Goal: Task Accomplishment & Management: Manage account settings

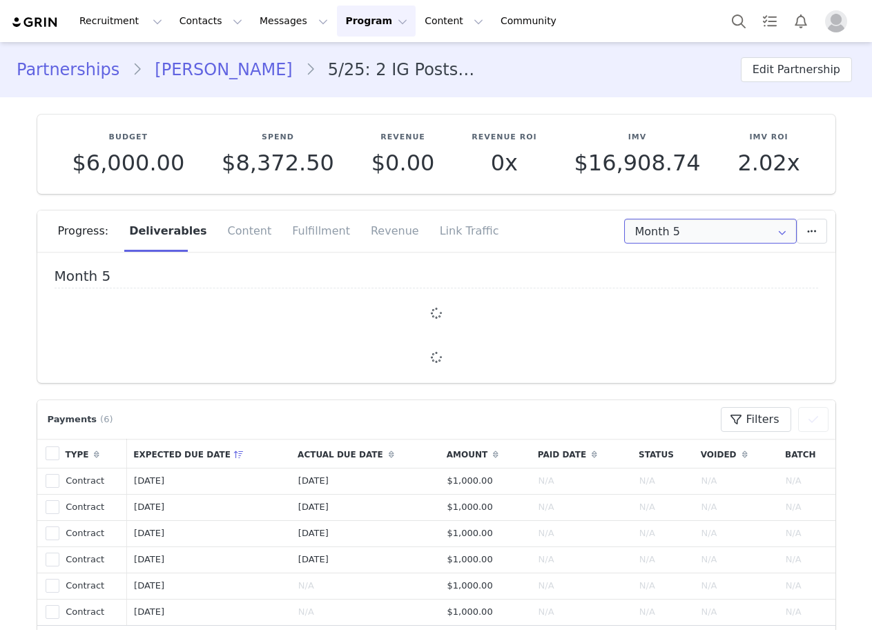
click at [678, 233] on input "Month 5" at bounding box center [710, 231] width 173 height 25
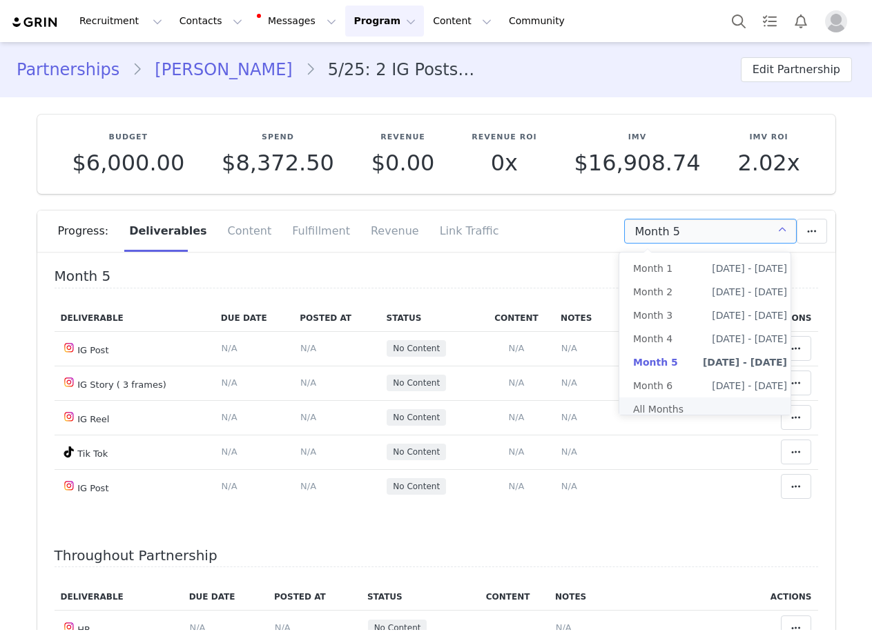
click at [695, 409] on li "All Months" at bounding box center [710, 409] width 182 height 23
type input "All"
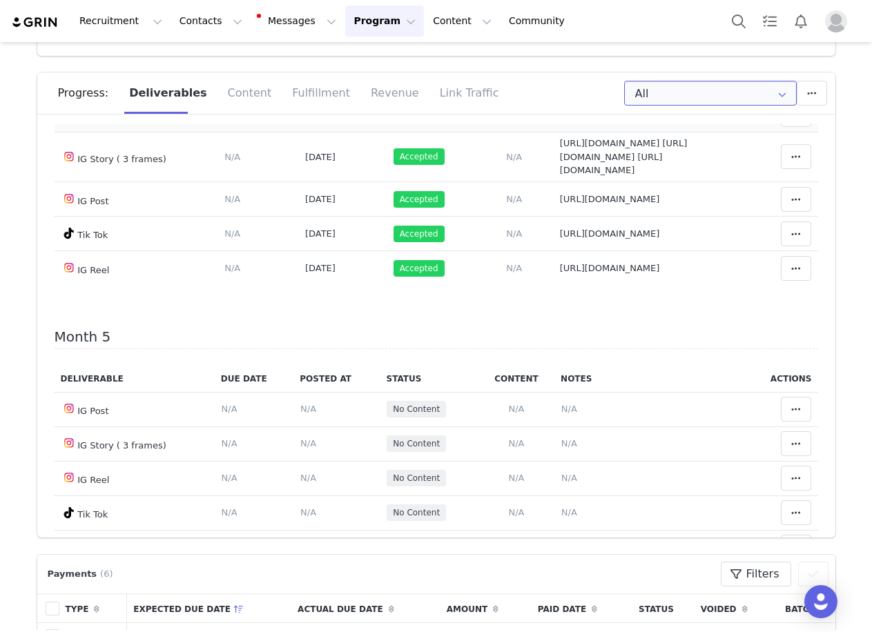
scroll to position [933, 0]
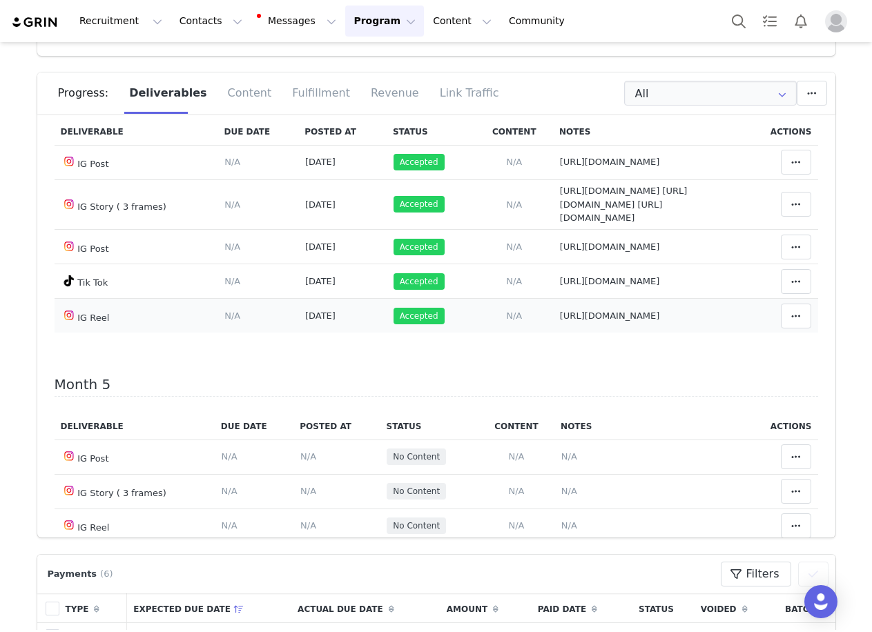
click at [560, 321] on span "https://www.instagram.com/reel/DO_yl-wD-VQ/" at bounding box center [610, 316] width 100 height 10
type textarea "https://www.instagram.com/reel/DO_yl-wD-VQ/"
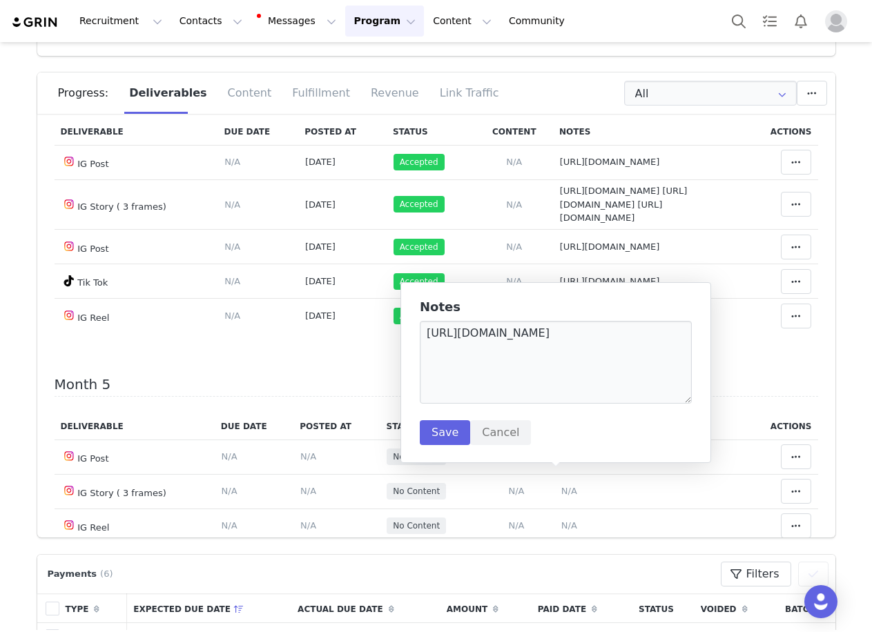
click at [537, 306] on h5 "Notes" at bounding box center [556, 307] width 272 height 14
click at [545, 342] on textarea "https://www.instagram.com/reel/DO_yl-wD-VQ/" at bounding box center [556, 362] width 272 height 83
click at [499, 435] on button "Cancel" at bounding box center [500, 432] width 61 height 25
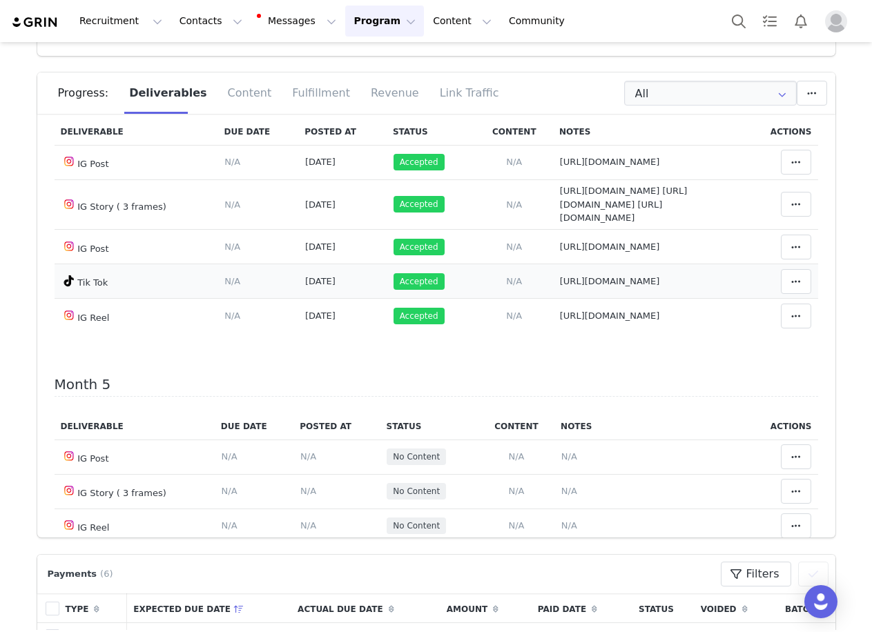
click at [553, 299] on td "Notes Save Cancel https://www.tiktok.com/@imkiaramarie/video/7554567645408824607" at bounding box center [648, 281] width 191 height 35
click at [560, 287] on span "https://www.tiktok.com/@imkiaramarie/video/7554567645408824607" at bounding box center [610, 281] width 100 height 10
type textarea "https://www.tiktok.com/@imkiaramarie/video/7554567645408824607"
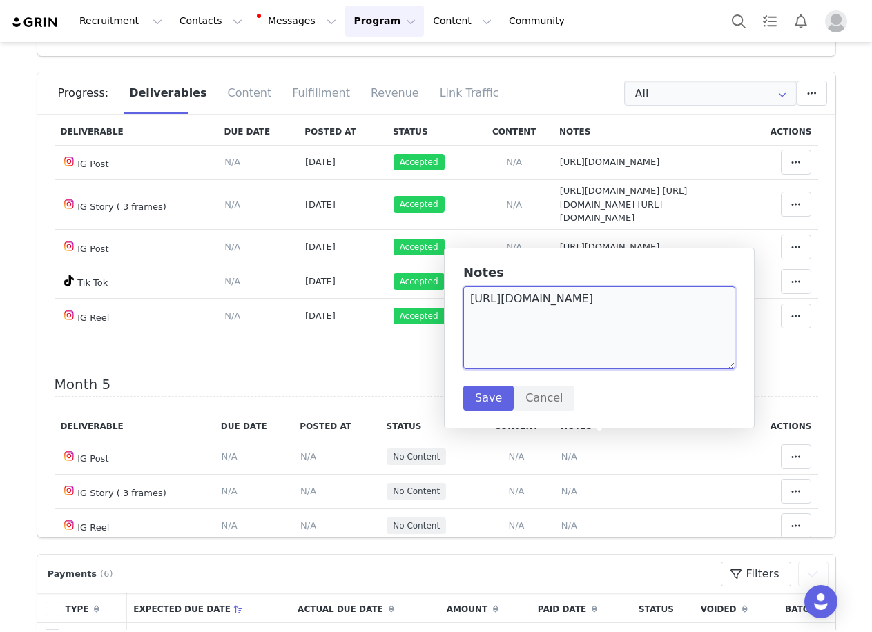
click at [502, 303] on textarea "https://www.tiktok.com/@imkiaramarie/video/7554567645408824607" at bounding box center [599, 328] width 272 height 83
click at [543, 408] on button "Cancel" at bounding box center [544, 398] width 61 height 25
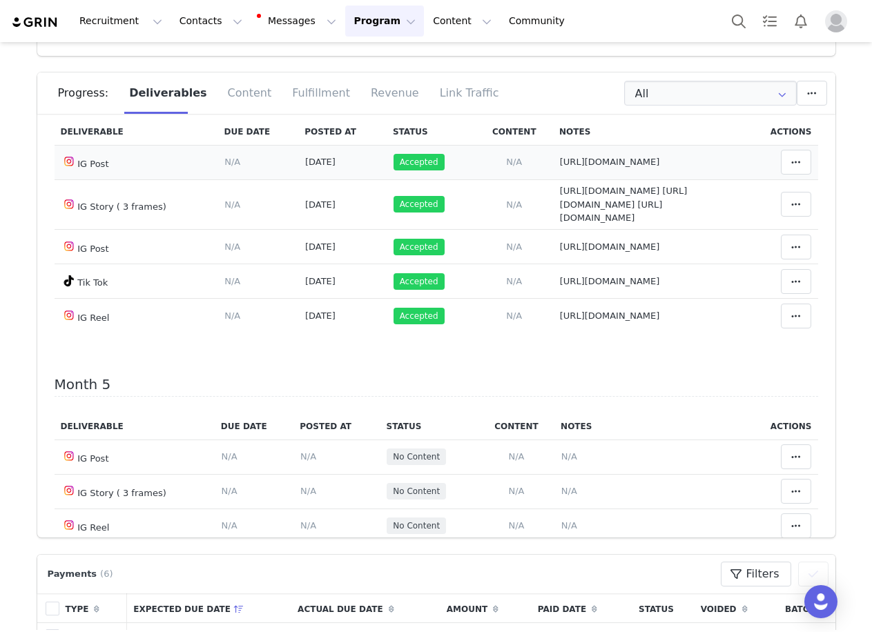
click at [560, 167] on span "https://www.instagram.com/p/DOzG9Z1DyZL/?img_index=1" at bounding box center [610, 162] width 100 height 10
type textarea "https://www.instagram.com/p/DOzG9Z1DyZL/?img_index=1"
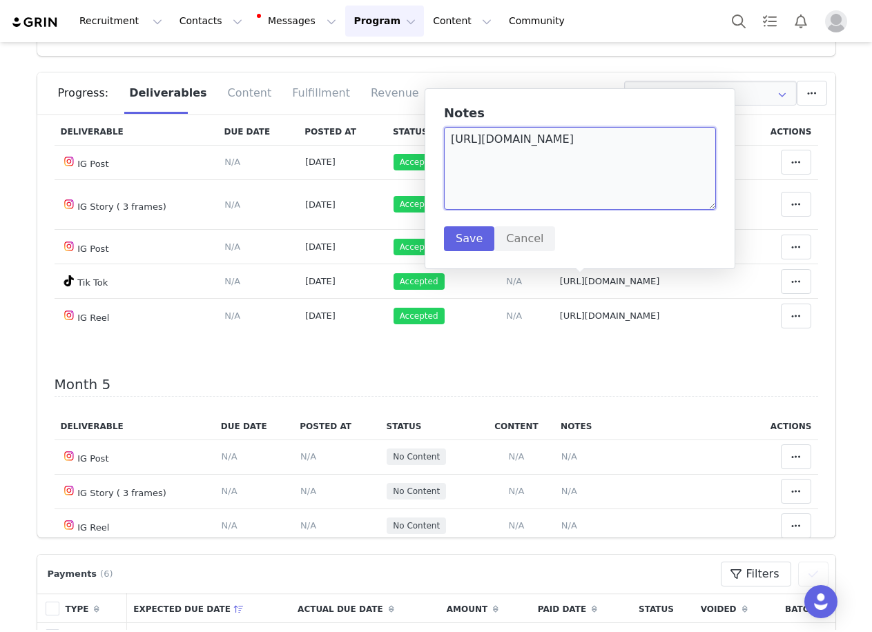
click at [588, 172] on textarea "https://www.instagram.com/p/DOzG9Z1DyZL/?img_index=1" at bounding box center [580, 168] width 272 height 83
click at [516, 235] on button "Cancel" at bounding box center [524, 238] width 61 height 25
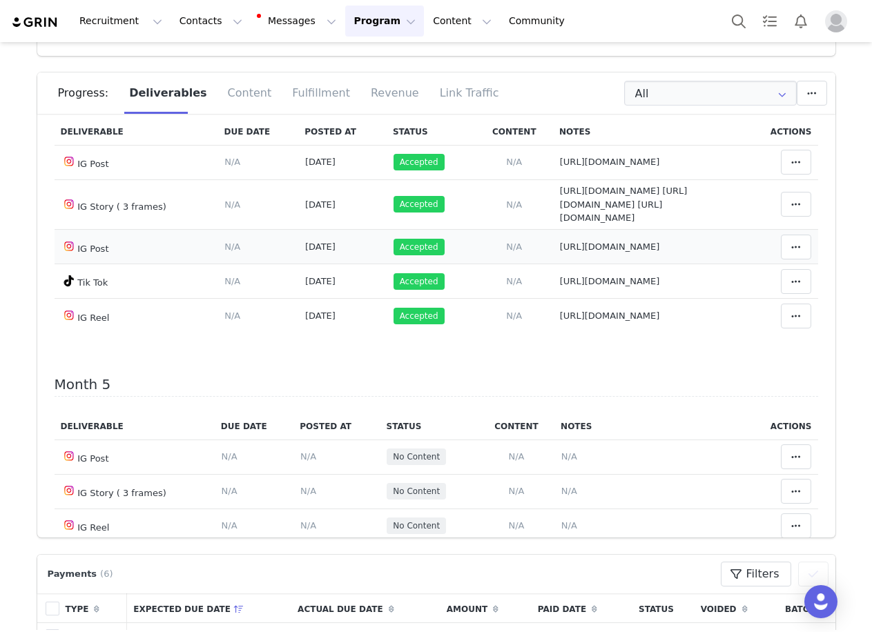
click at [553, 264] on td "Notes Save Cancel https://www.instagram.com/p/DOHIj7vEiT7/?img_index=1" at bounding box center [648, 247] width 191 height 35
click at [560, 252] on span "https://www.instagram.com/p/DOHIj7vEiT7/?img_index=1" at bounding box center [610, 247] width 100 height 10
type textarea "https://www.instagram.com/p/DOHIj7vEiT7/?img_index=1"
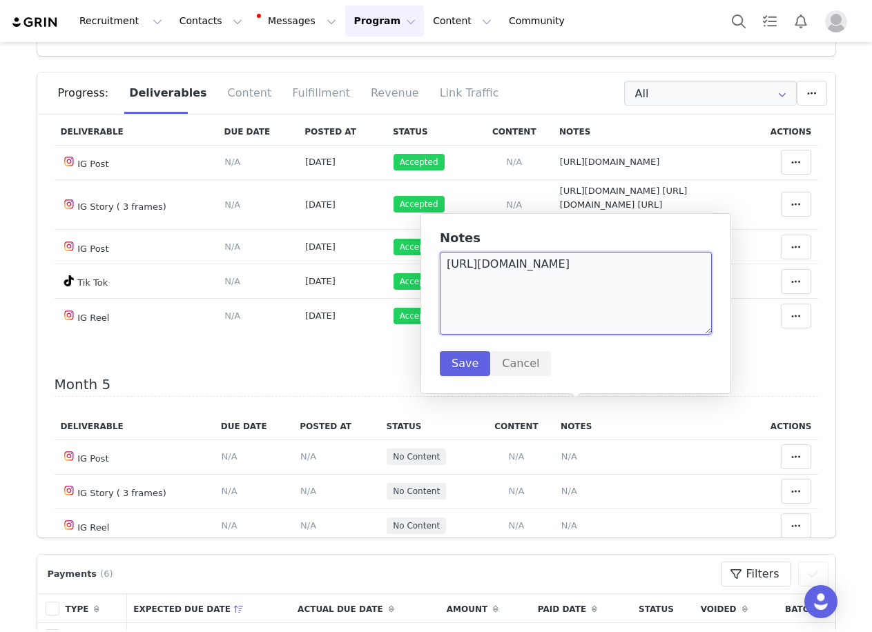
click at [517, 267] on textarea "https://www.instagram.com/p/DOHIj7vEiT7/?img_index=1" at bounding box center [576, 293] width 272 height 83
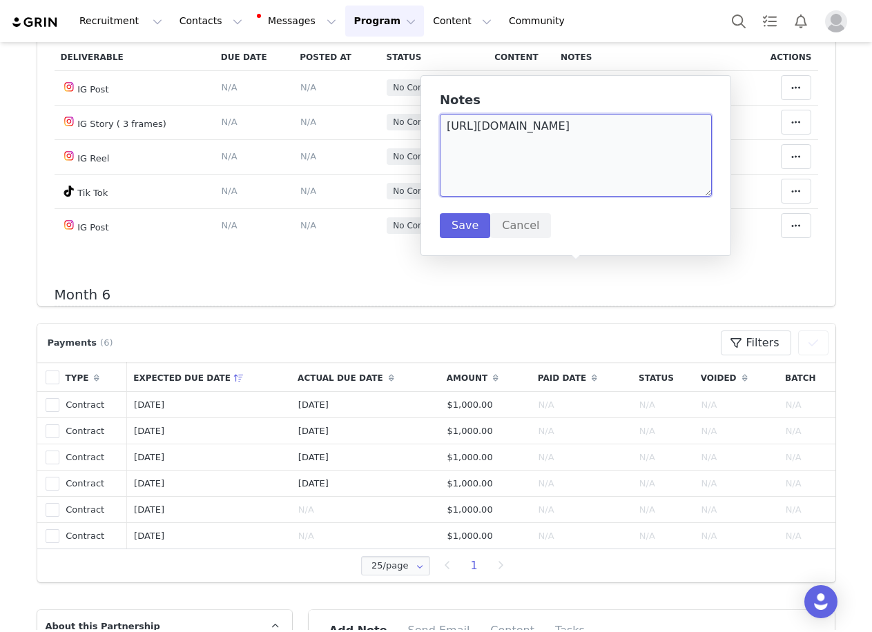
scroll to position [414, 0]
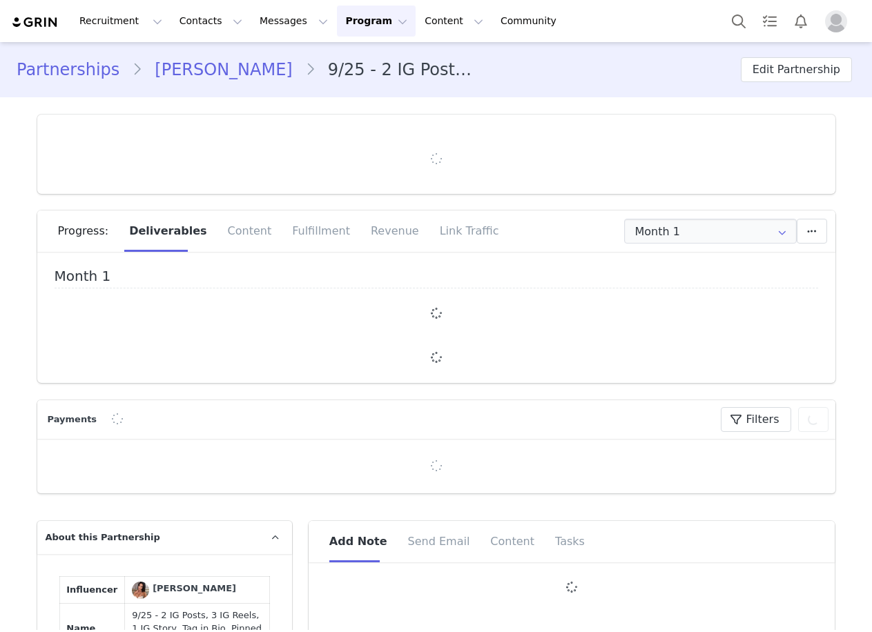
type input "+61 ([GEOGRAPHIC_DATA])"
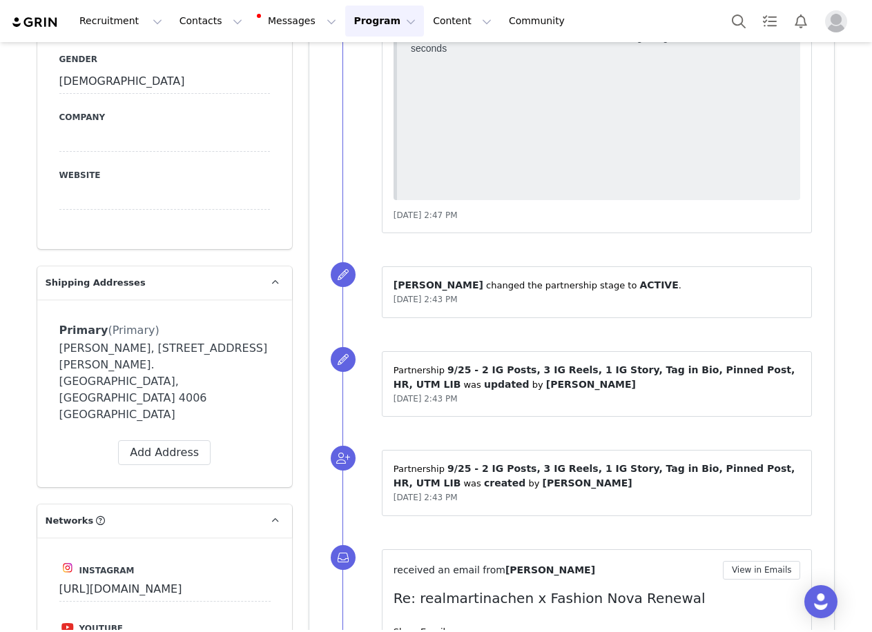
scroll to position [2539, 0]
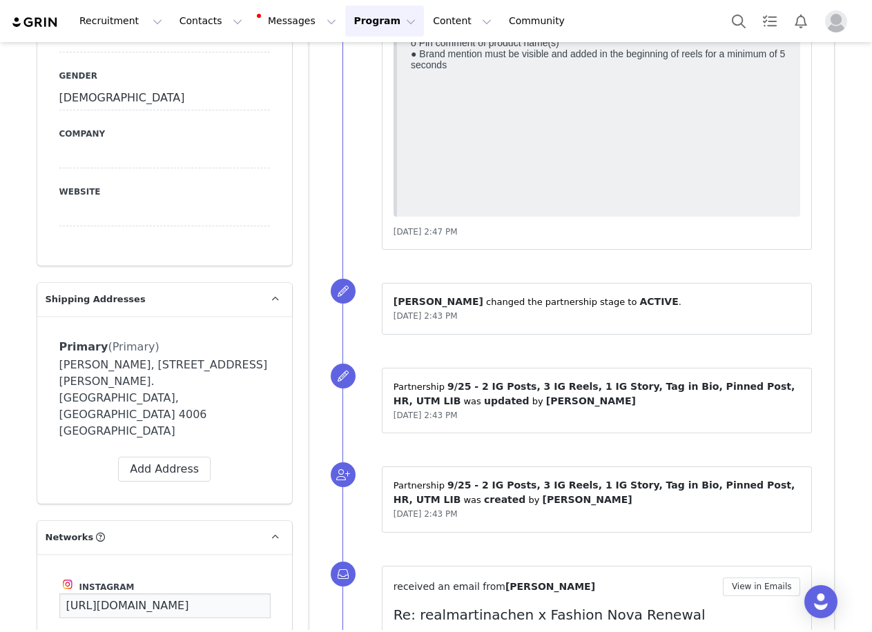
click at [173, 594] on input "https://www.instagram.com/realmartinachen" at bounding box center [164, 606] width 211 height 25
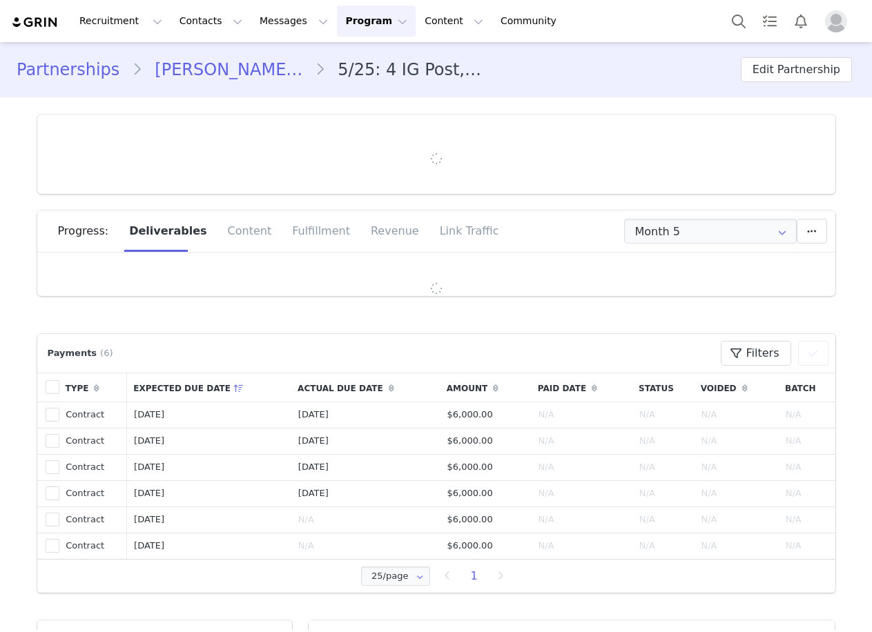
type input "+1 ([GEOGRAPHIC_DATA])"
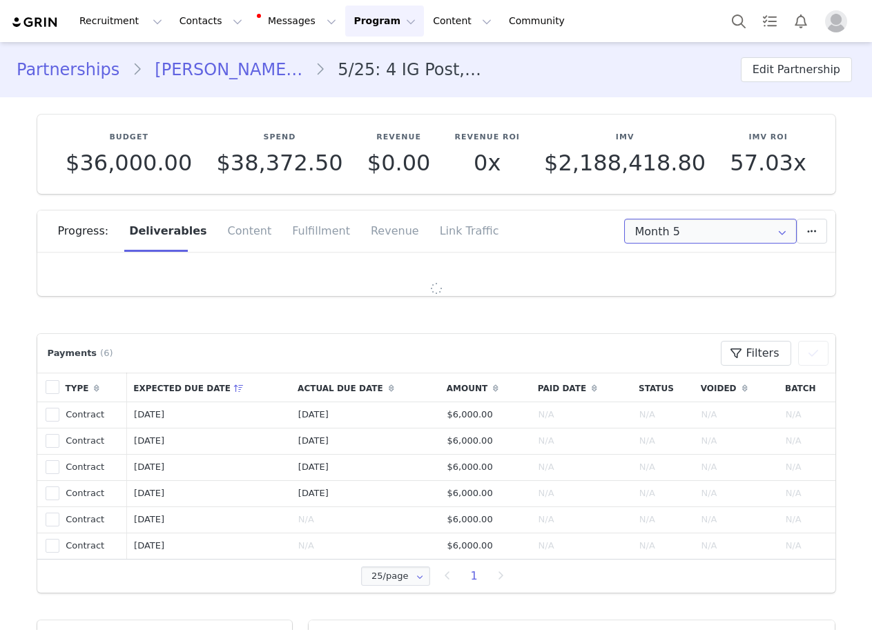
click at [741, 231] on input "Month 5" at bounding box center [710, 231] width 173 height 25
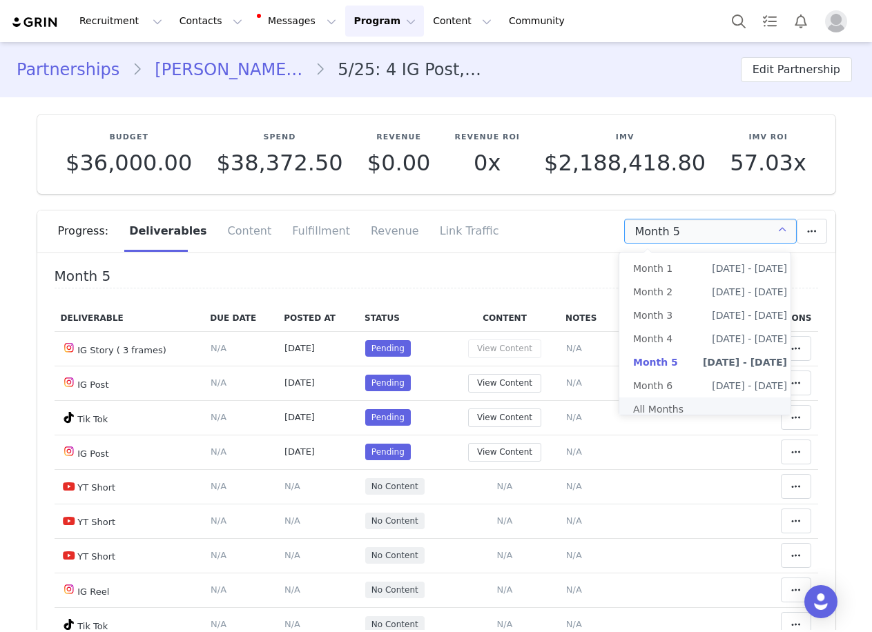
click at [710, 416] on li "All Months" at bounding box center [710, 409] width 182 height 23
type input "All"
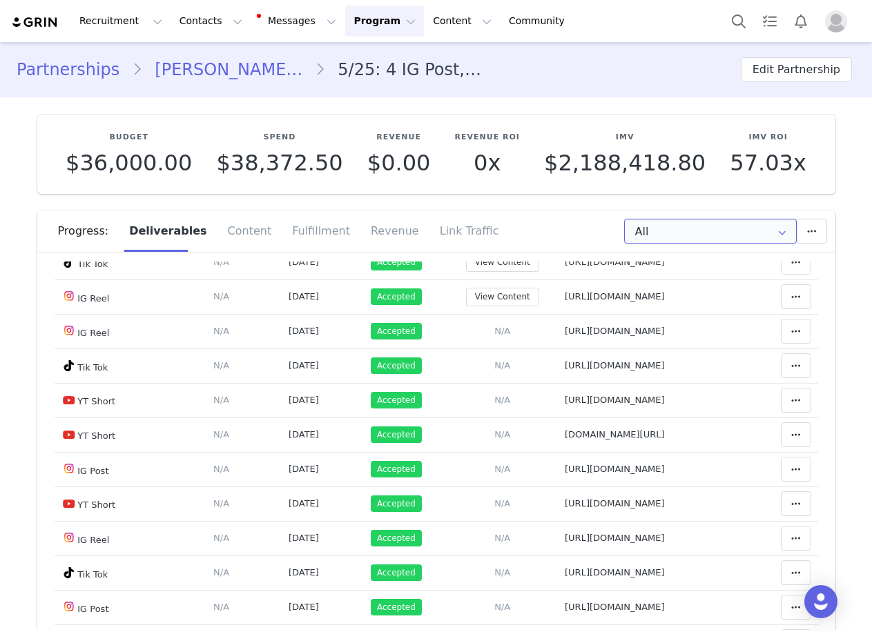
scroll to position [2348, 0]
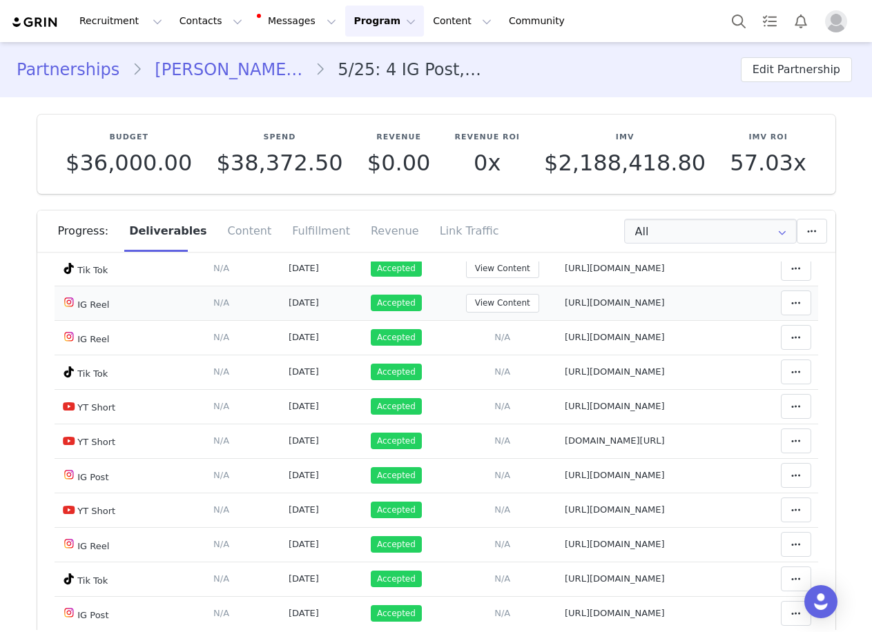
click at [558, 320] on td "Notes Save Cancel https://www.instagram.com/p/DPHNRg1D9JD/" at bounding box center [653, 303] width 191 height 35
click at [565, 308] on span "https://www.instagram.com/p/DPHNRg1D9JD/" at bounding box center [615, 303] width 100 height 10
type textarea "https://www.instagram.com/p/DPHNRg1D9JD/"
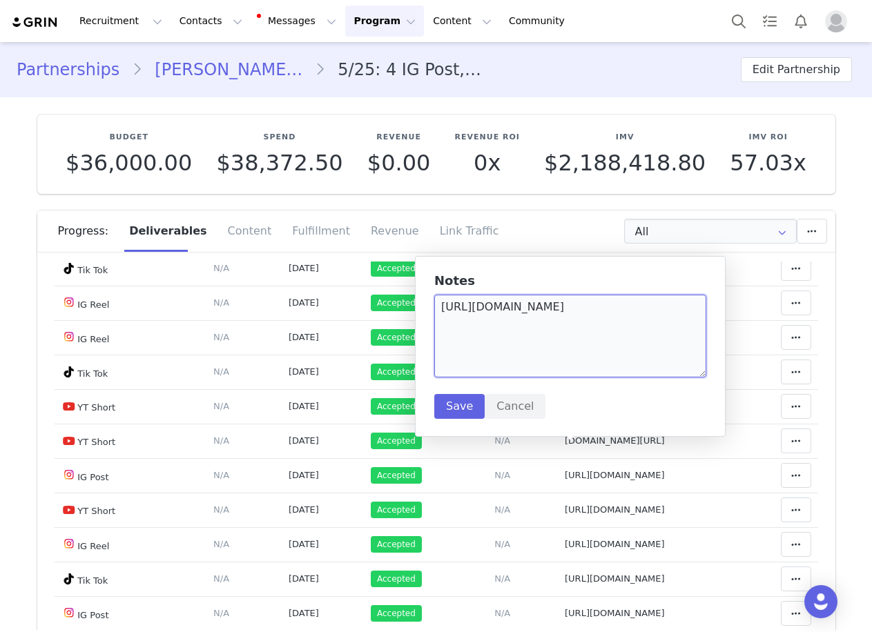
click at [511, 345] on textarea "https://www.instagram.com/p/DPHNRg1D9JD/" at bounding box center [570, 336] width 272 height 83
click at [527, 403] on button "Cancel" at bounding box center [515, 406] width 61 height 25
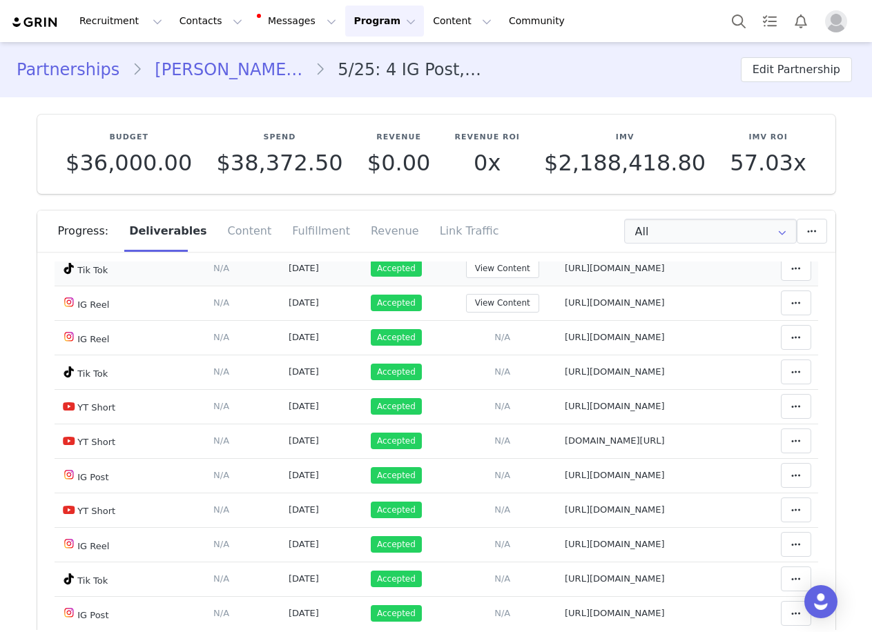
click at [558, 286] on td "Notes Save Cancel https://www.tiktok.com/@lonatwins/video/7554575985358703927" at bounding box center [653, 268] width 191 height 35
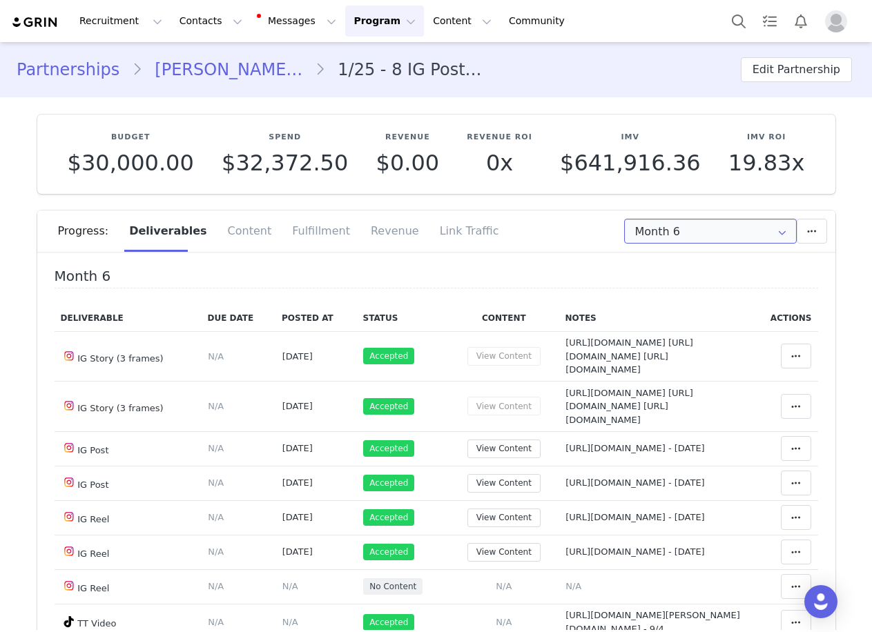
click at [697, 231] on input "Month 6" at bounding box center [710, 231] width 173 height 25
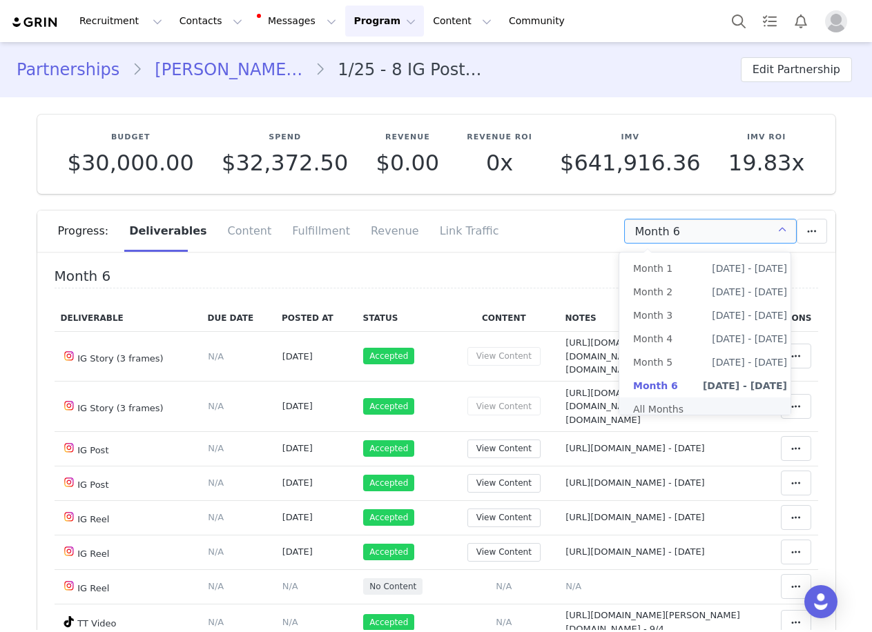
click at [726, 408] on li "All Months" at bounding box center [710, 409] width 182 height 23
type input "All"
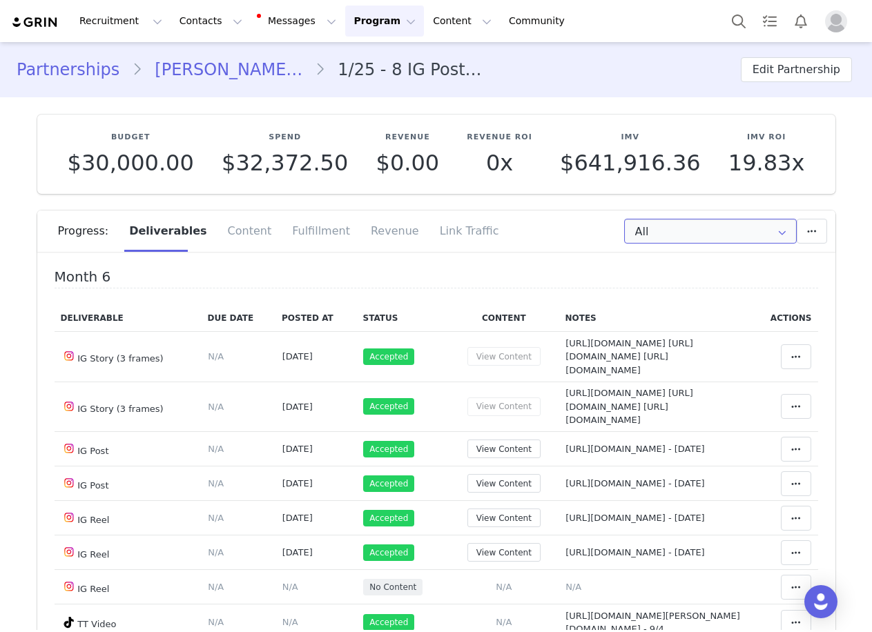
scroll to position [5248, 0]
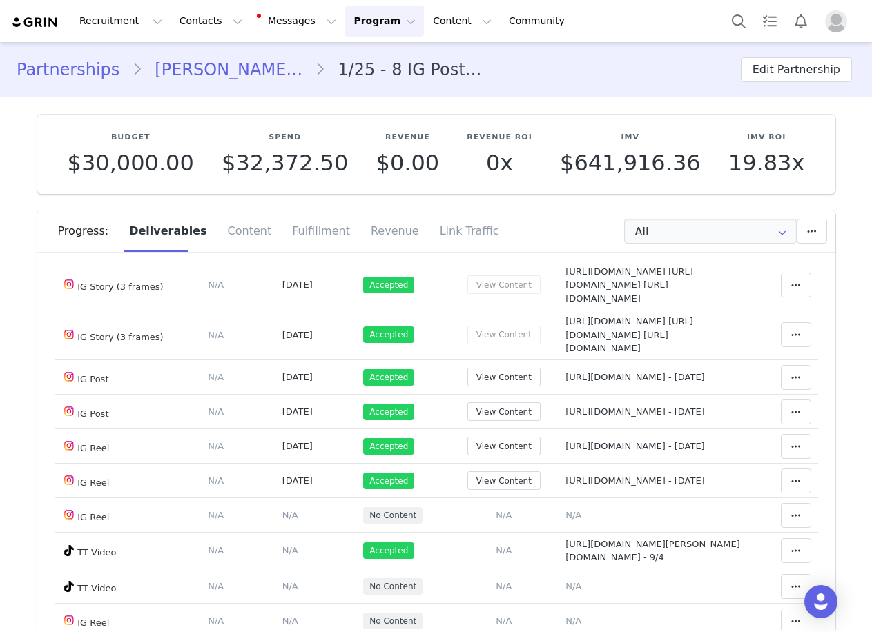
click at [564, 106] on span "https://www.instagram.com/p/DMQ-2icxTA0/ - july 18" at bounding box center [633, 101] width 139 height 10
type textarea "https://www.instagram.com/p/DMQ-2icxTA0/ - july 18"
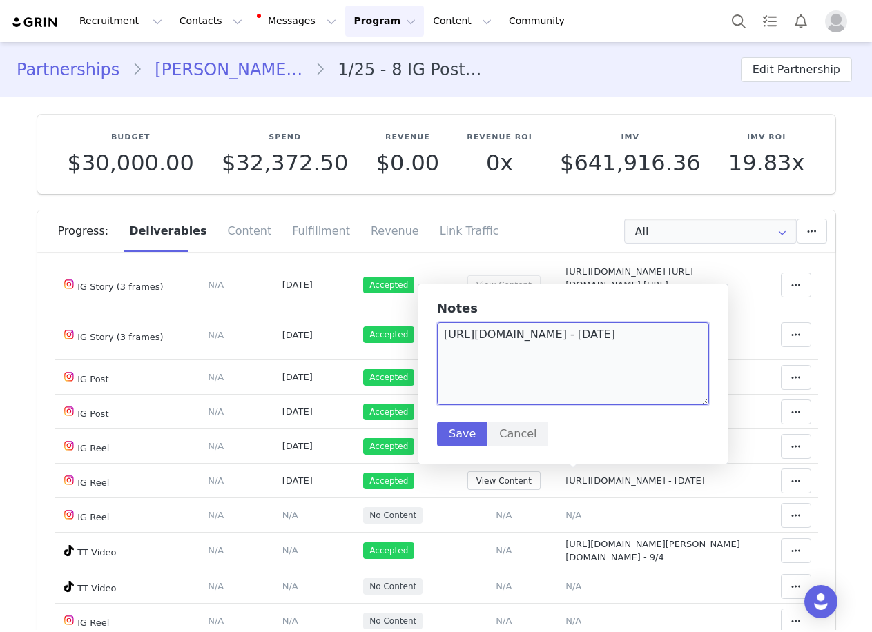
click at [500, 348] on textarea "https://www.instagram.com/p/DMQ-2icxTA0/ - july 18" at bounding box center [573, 363] width 272 height 83
click at [623, 333] on textarea "https://www.instagram.com/p/DMQ-2icxTA0/ - july 18" at bounding box center [573, 363] width 272 height 83
drag, startPoint x: 665, startPoint y: 338, endPoint x: 445, endPoint y: 329, distance: 219.8
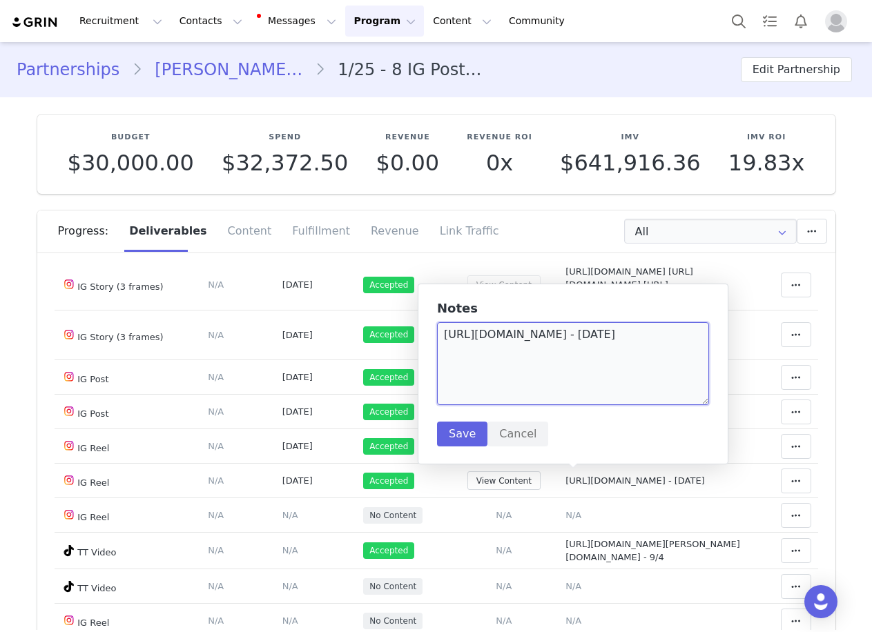
click at [445, 329] on textarea "https://www.instagram.com/p/DMQ-2icxTA0/ - july 18" at bounding box center [573, 363] width 272 height 83
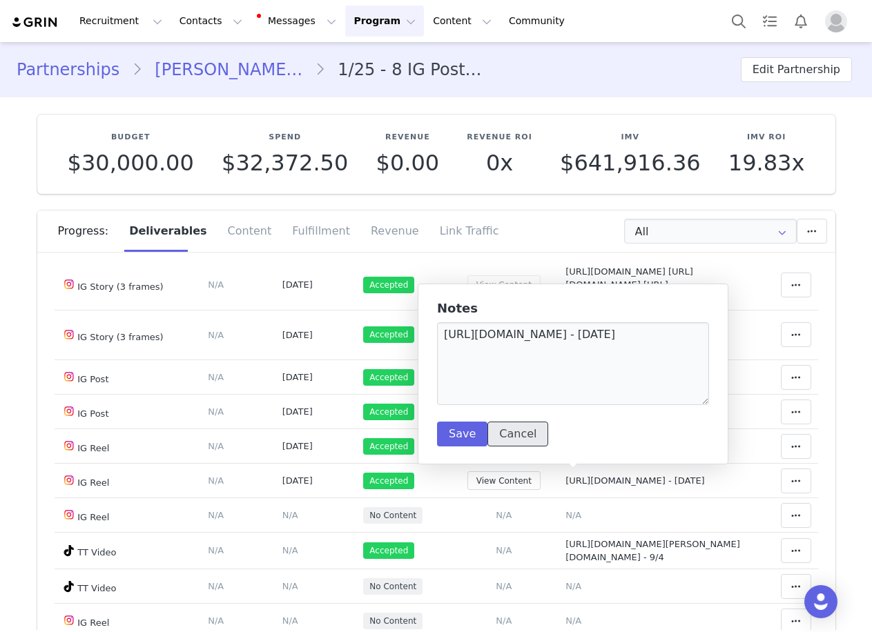
click at [501, 424] on button "Cancel" at bounding box center [517, 434] width 61 height 25
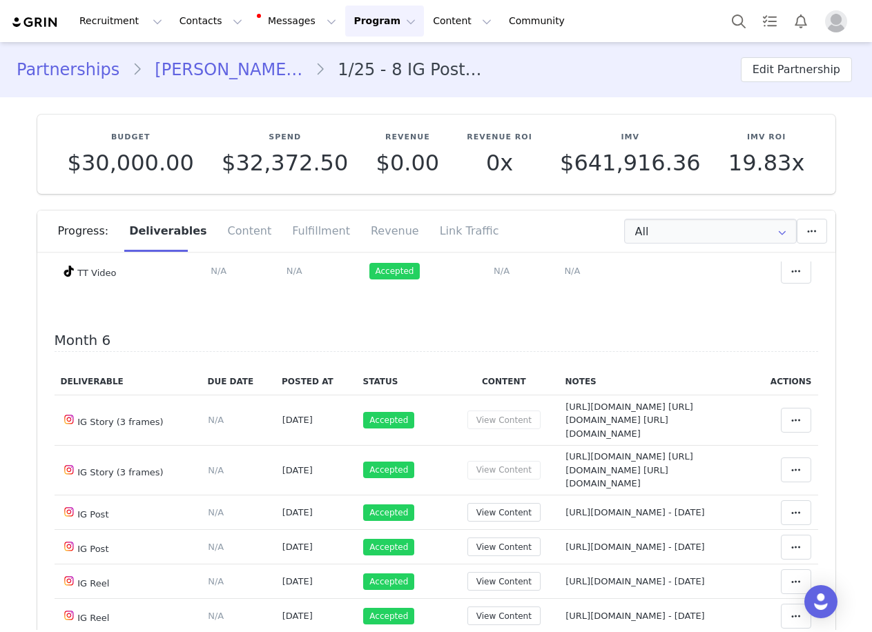
scroll to position [5109, 0]
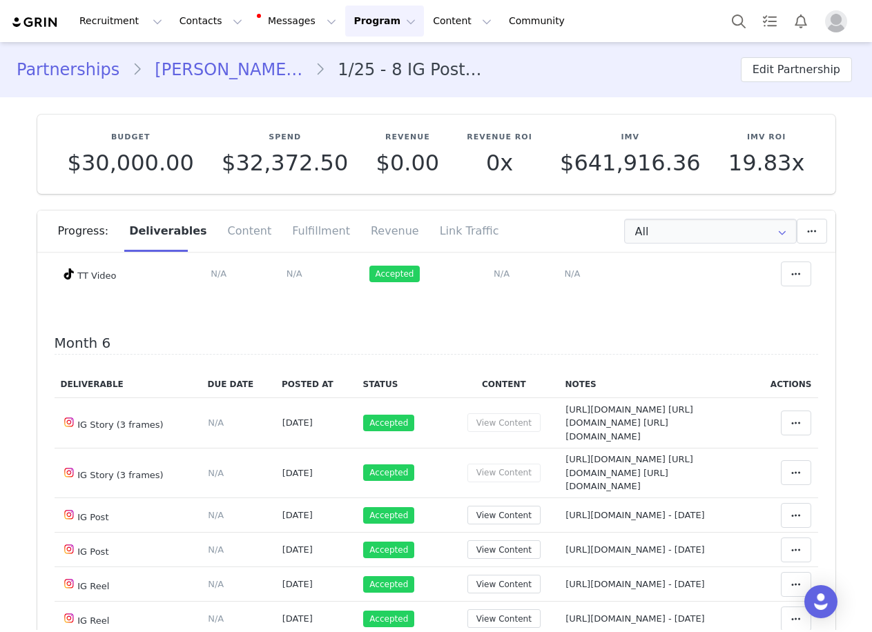
type textarea "https://www.tiktok.com/@tony.towerss/video/7545627503528905989 - 9/2"
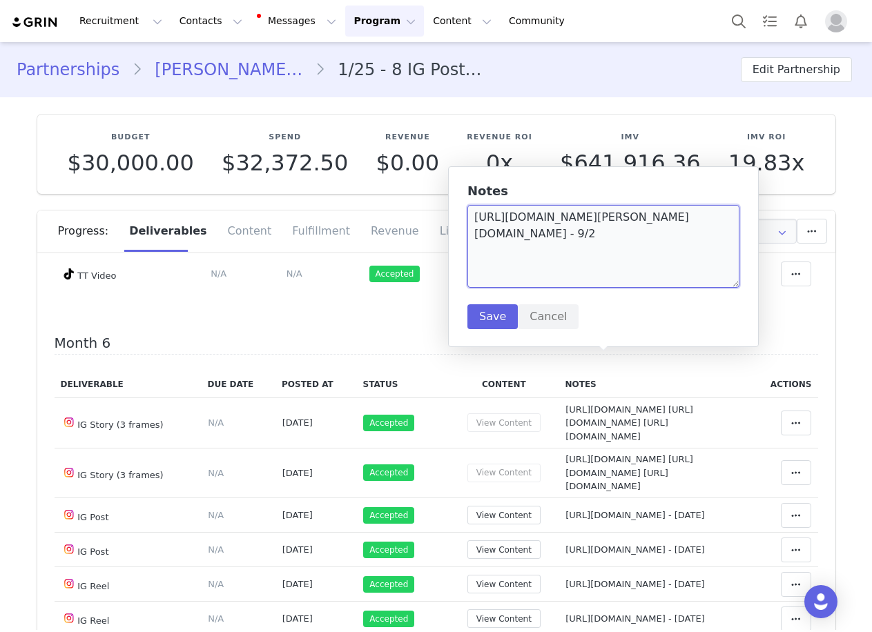
drag, startPoint x: 556, startPoint y: 231, endPoint x: 468, endPoint y: 219, distance: 88.5
click at [468, 219] on textarea "https://www.tiktok.com/@tony.towerss/video/7545627503528905989 - 9/2" at bounding box center [603, 246] width 272 height 83
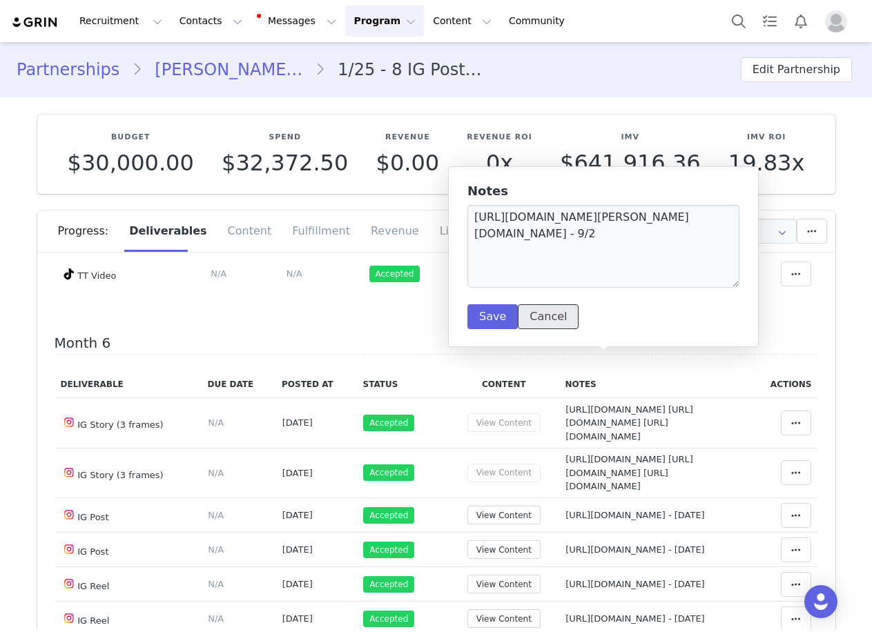
click at [532, 316] on button "Cancel" at bounding box center [548, 316] width 61 height 25
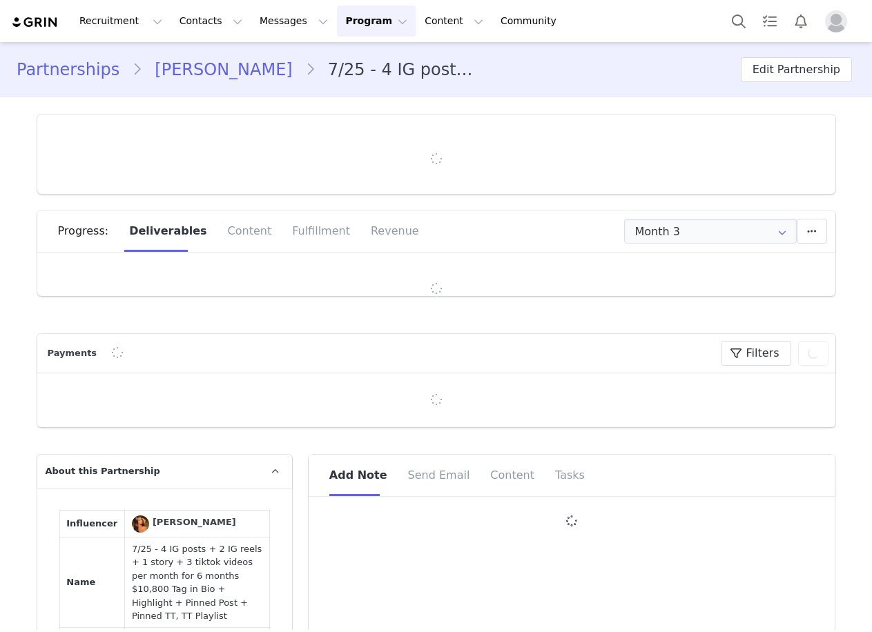
type input "+1 ([GEOGRAPHIC_DATA])"
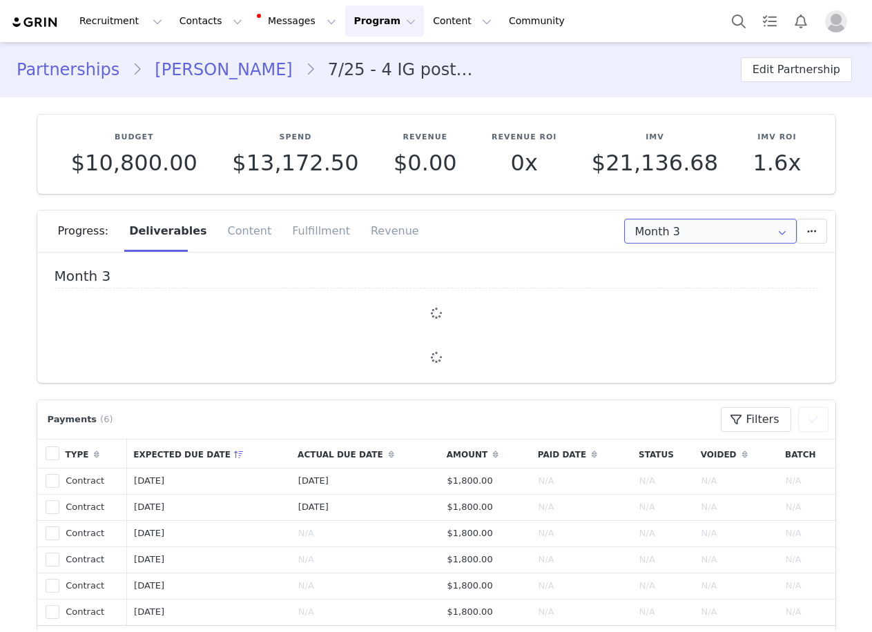
click at [699, 236] on input "Month 3" at bounding box center [710, 231] width 173 height 25
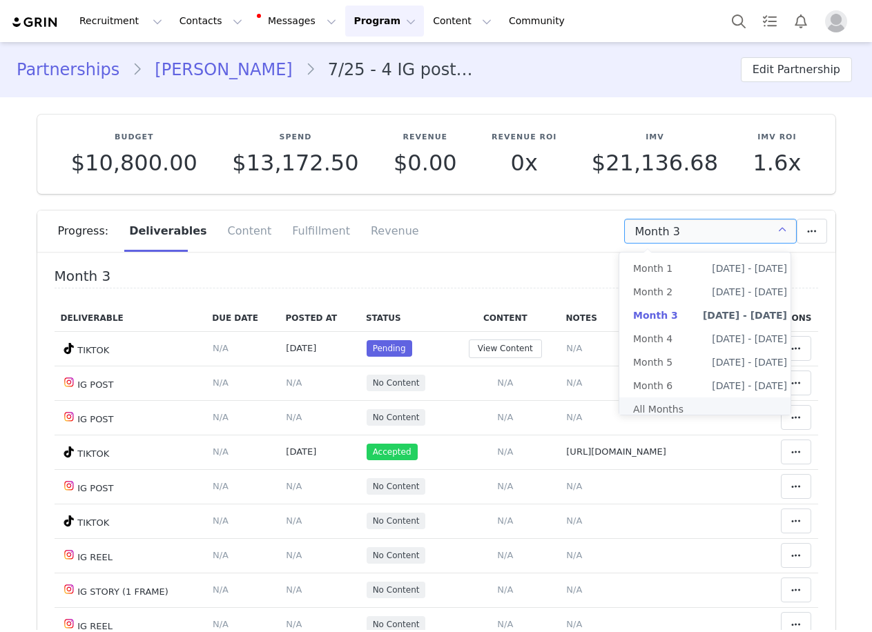
click at [689, 407] on li "All Months" at bounding box center [710, 409] width 182 height 23
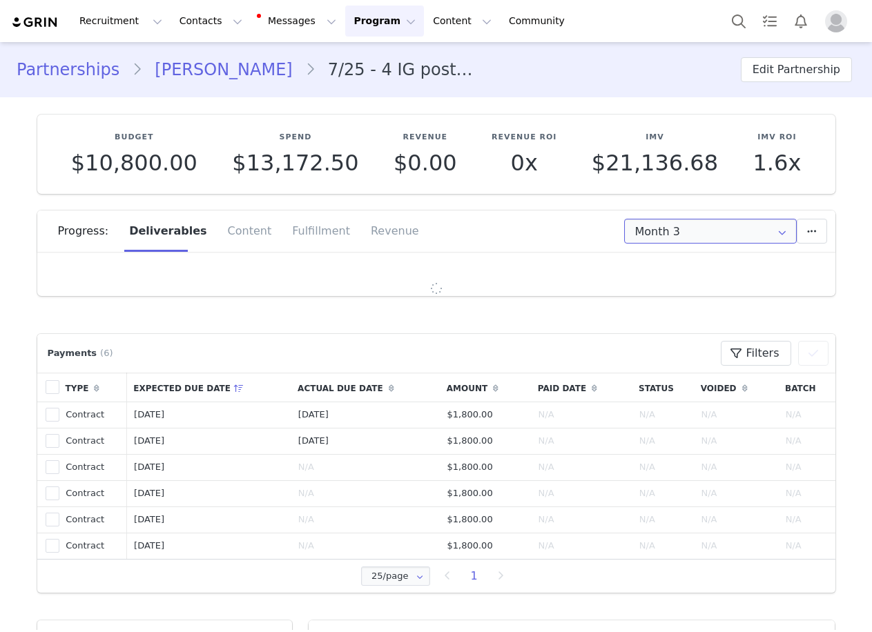
type input "All"
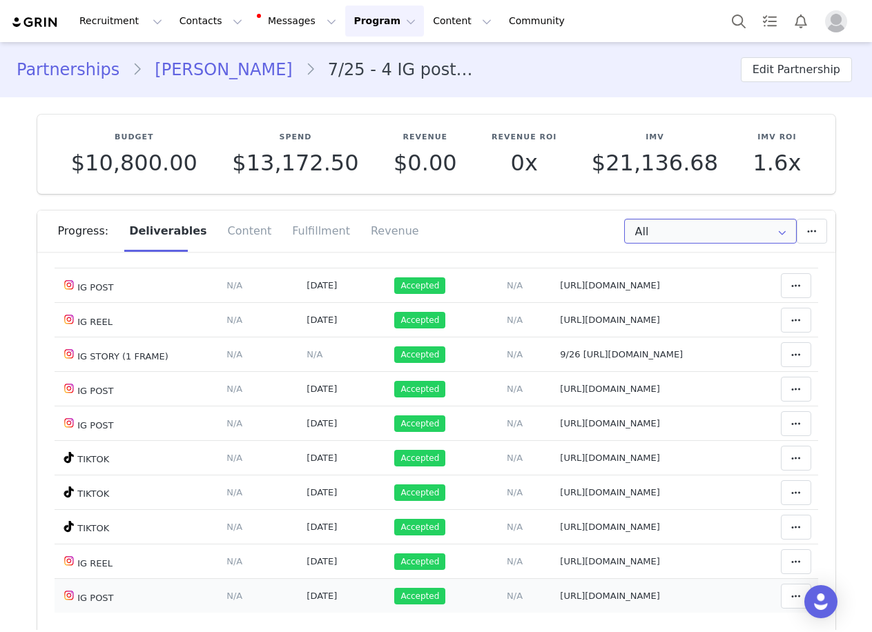
scroll to position [483, 0]
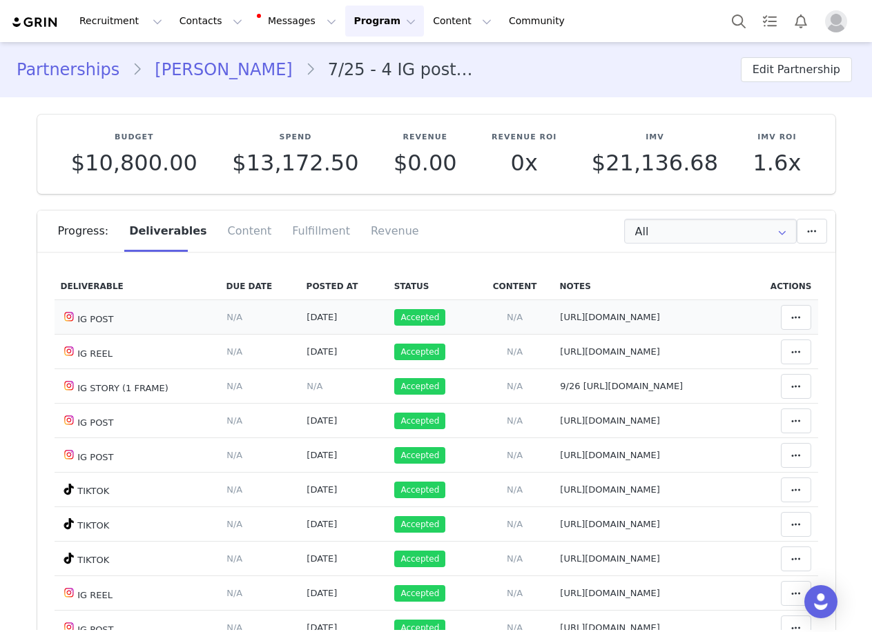
click at [560, 322] on span "[URL][DOMAIN_NAME]" at bounding box center [610, 317] width 100 height 10
type textarea "[URL][DOMAIN_NAME]"
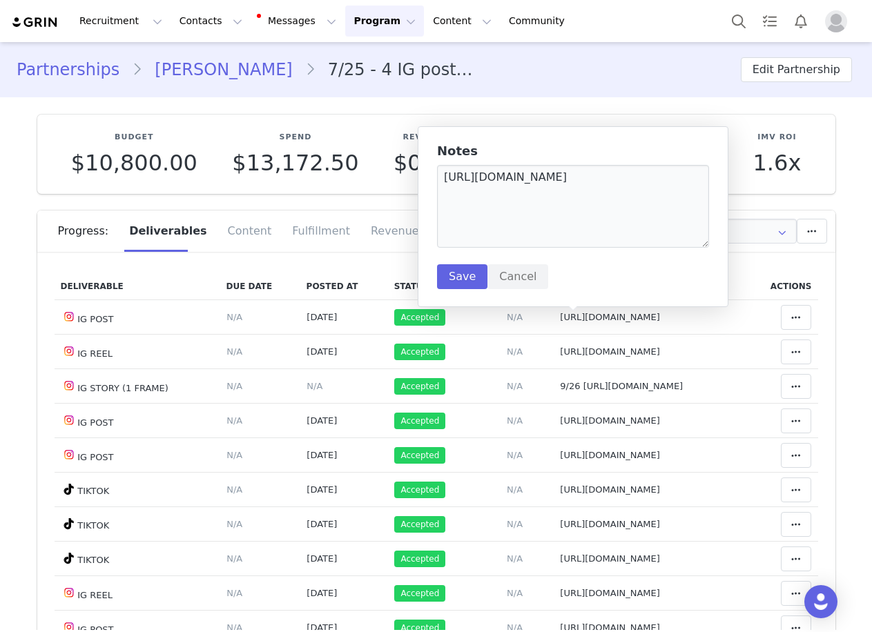
click at [514, 159] on div "Notes [URL][DOMAIN_NAME] Save Cancel" at bounding box center [573, 216] width 272 height 145
click at [514, 185] on textarea "[URL][DOMAIN_NAME]" at bounding box center [573, 206] width 272 height 83
click at [510, 265] on button "Cancel" at bounding box center [517, 276] width 61 height 25
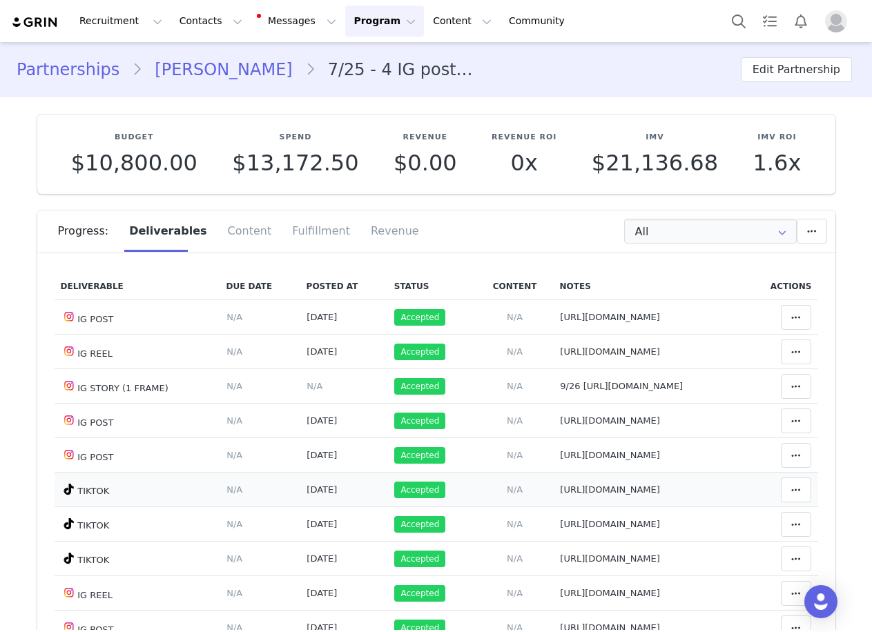
click at [560, 492] on span "[URL][DOMAIN_NAME]" at bounding box center [610, 490] width 100 height 10
type textarea "[URL][DOMAIN_NAME]"
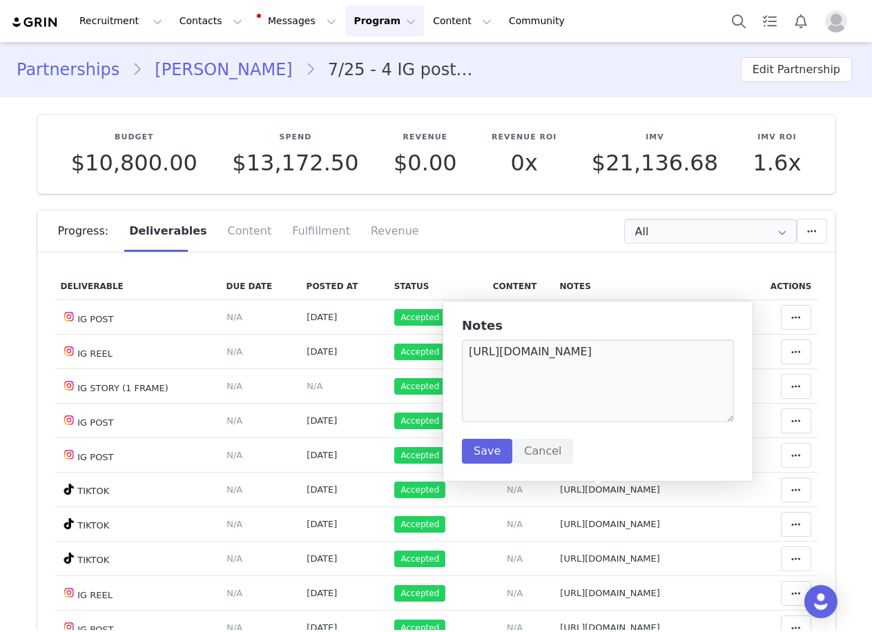
click at [503, 330] on h5 "Notes" at bounding box center [598, 326] width 272 height 14
click at [510, 349] on textarea "[URL][DOMAIN_NAME]" at bounding box center [598, 381] width 272 height 83
click at [530, 462] on button "Cancel" at bounding box center [542, 451] width 61 height 25
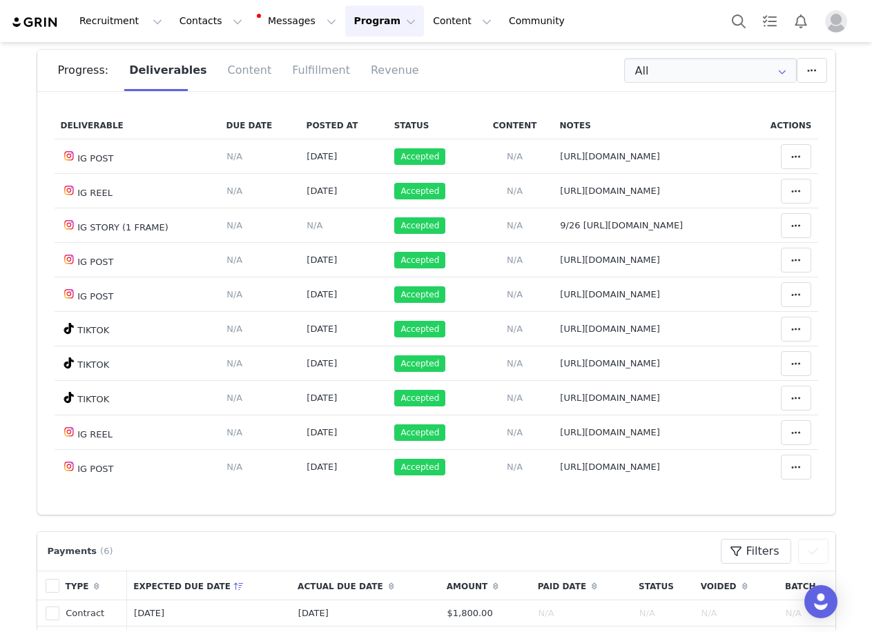
scroll to position [345, 0]
